Goal: Navigation & Orientation: Find specific page/section

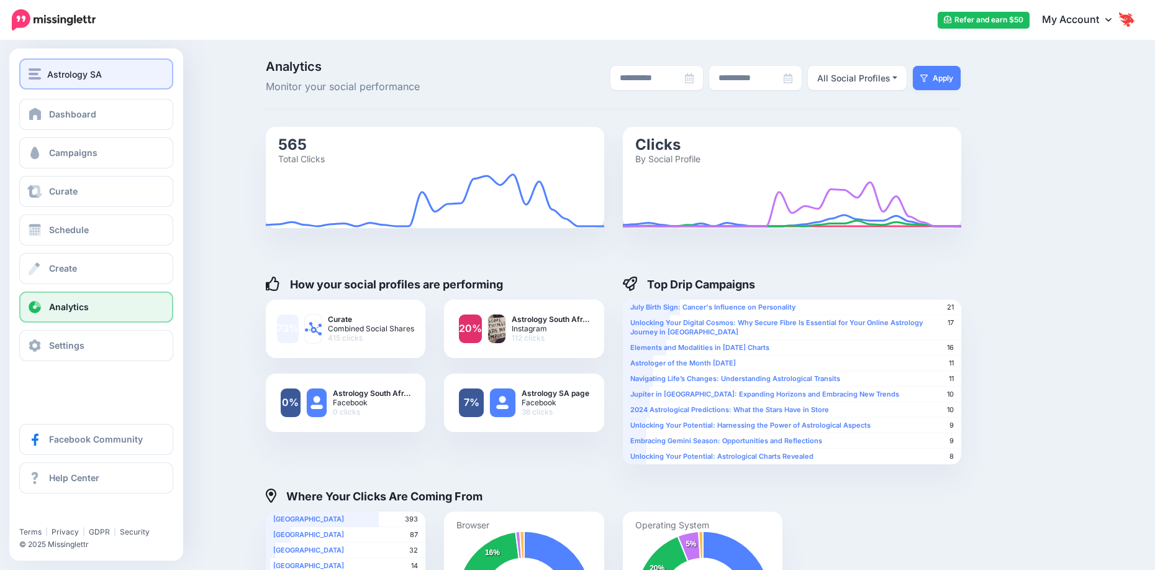
click at [57, 75] on span "Astrology SA" at bounding box center [74, 74] width 55 height 14
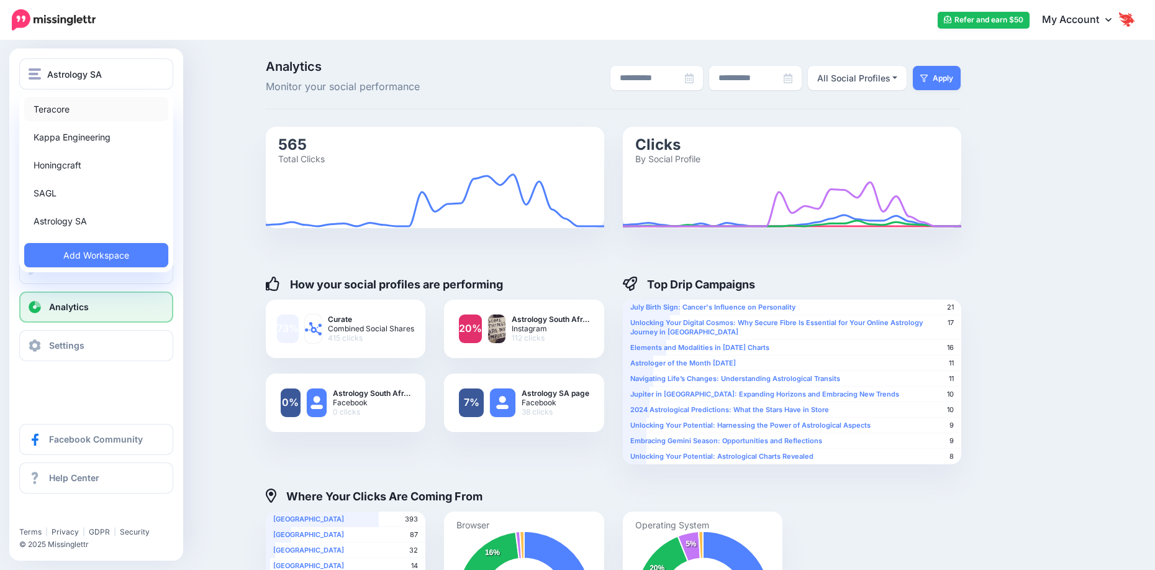
click at [87, 106] on link "Teracore" at bounding box center [96, 109] width 144 height 24
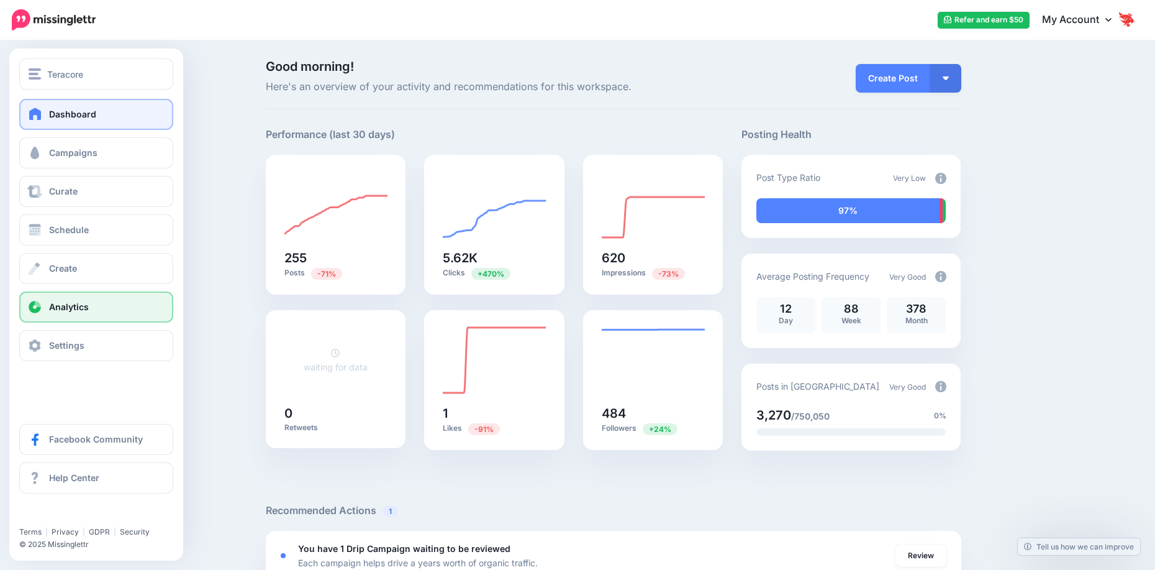
click at [84, 311] on span "Analytics" at bounding box center [69, 306] width 40 height 11
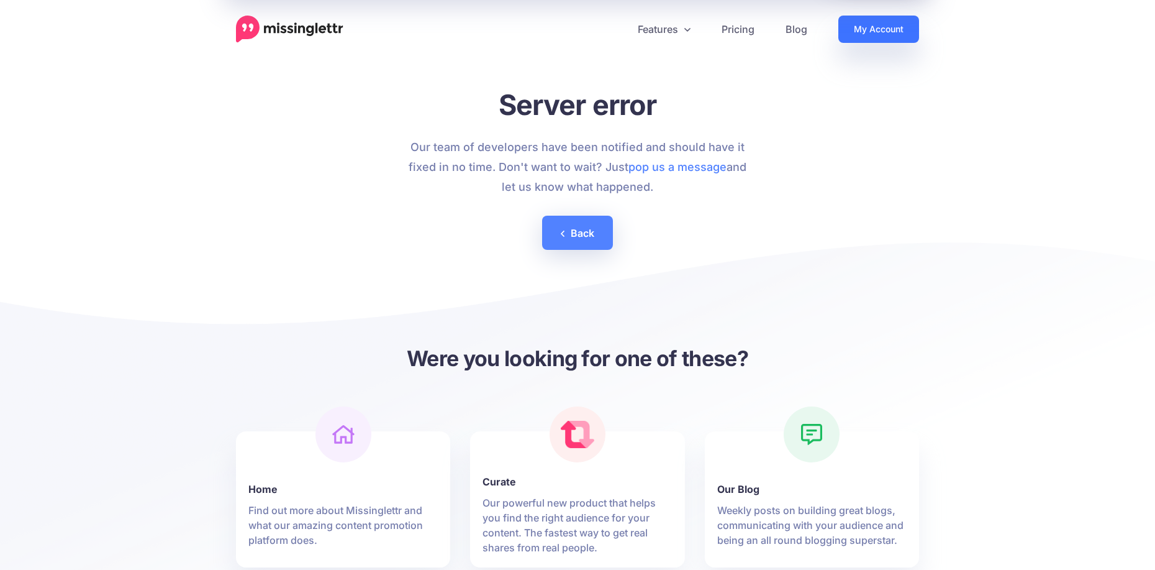
click at [883, 35] on link "My Account" at bounding box center [879, 29] width 81 height 27
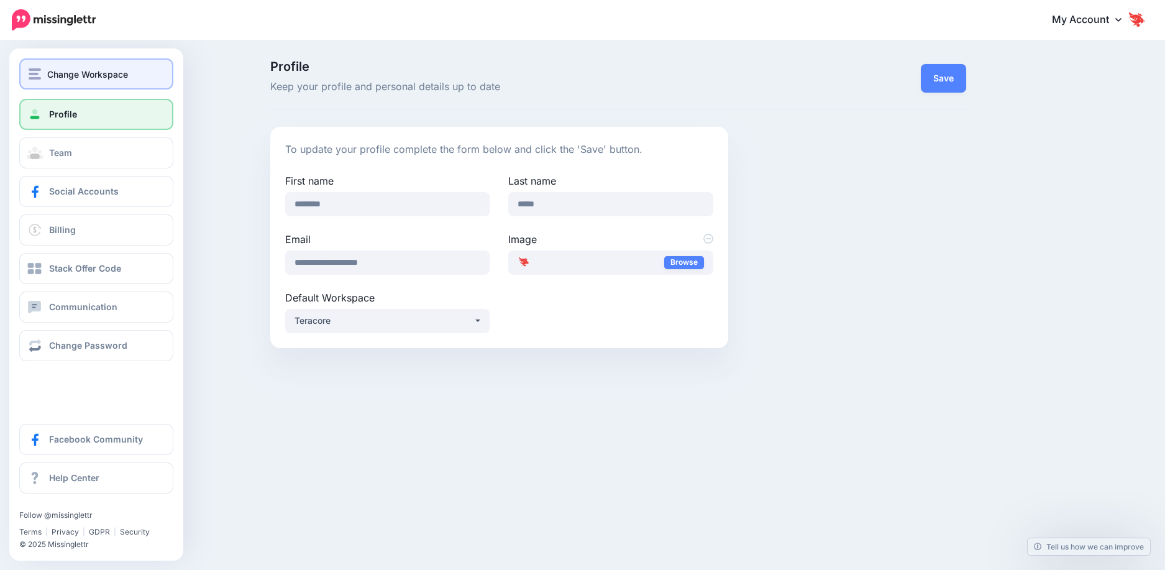
click at [60, 61] on button "Change Workspace" at bounding box center [96, 73] width 154 height 31
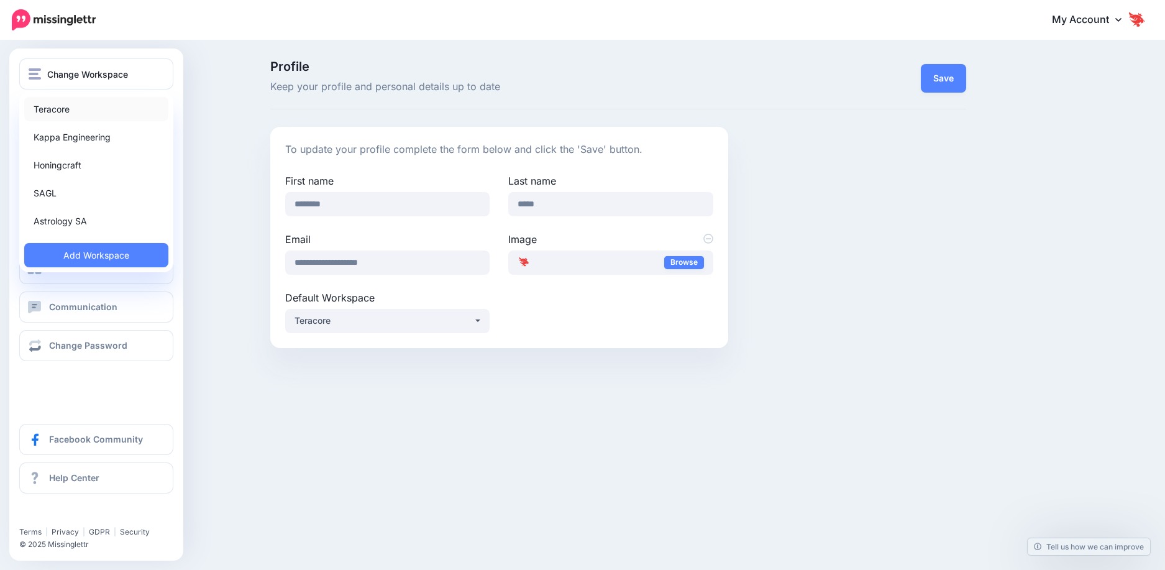
click at [68, 111] on link "Teracore" at bounding box center [96, 109] width 144 height 24
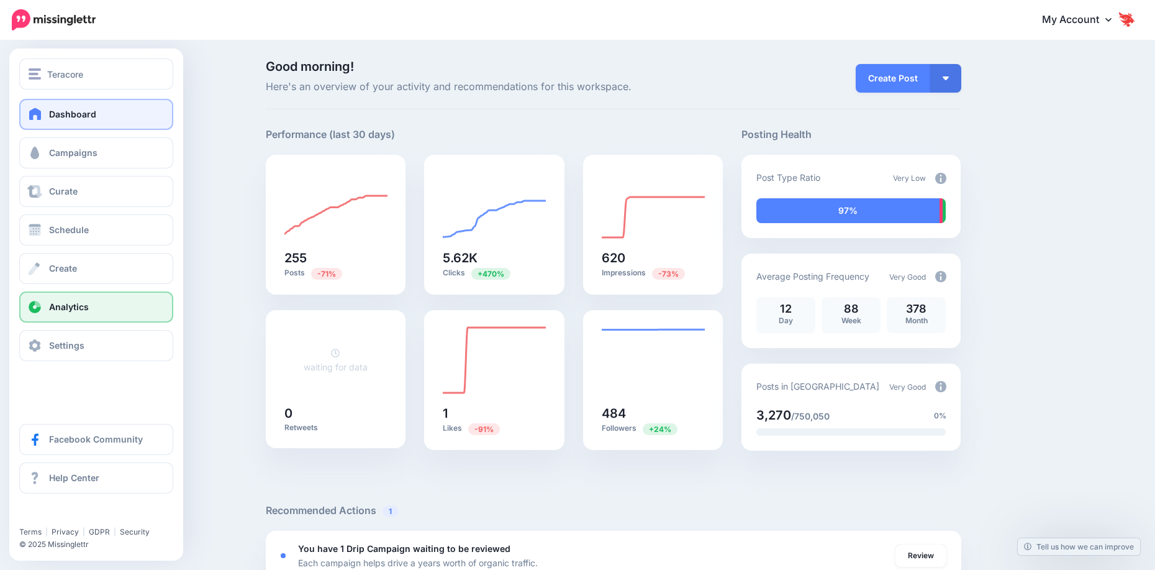
click at [48, 309] on link "Analytics" at bounding box center [96, 306] width 154 height 31
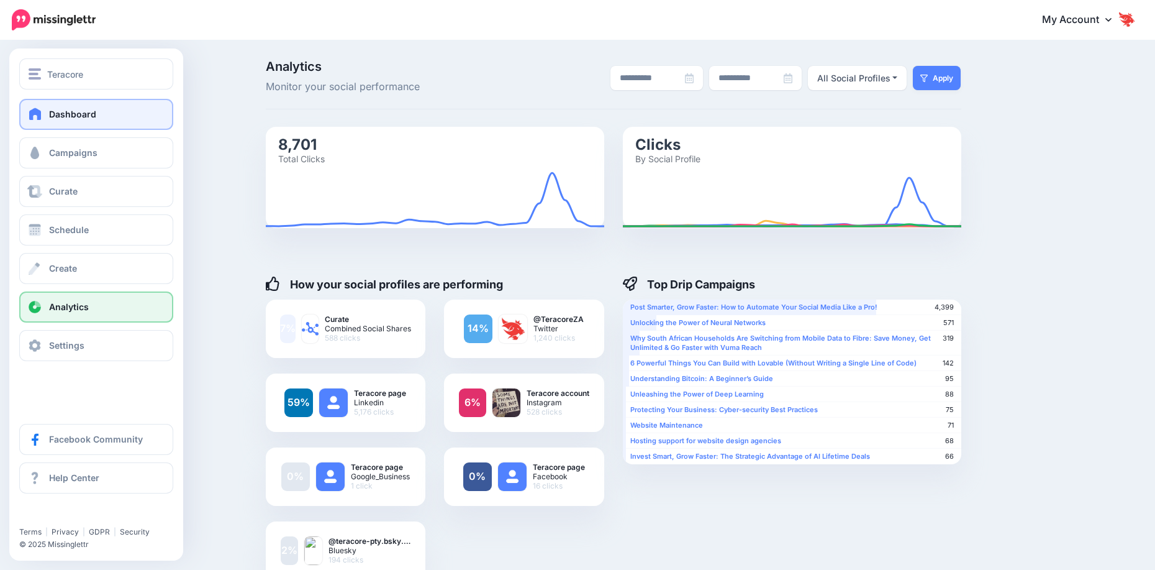
click at [45, 113] on link "Dashboard" at bounding box center [96, 114] width 154 height 31
